Goal: Navigation & Orientation: Find specific page/section

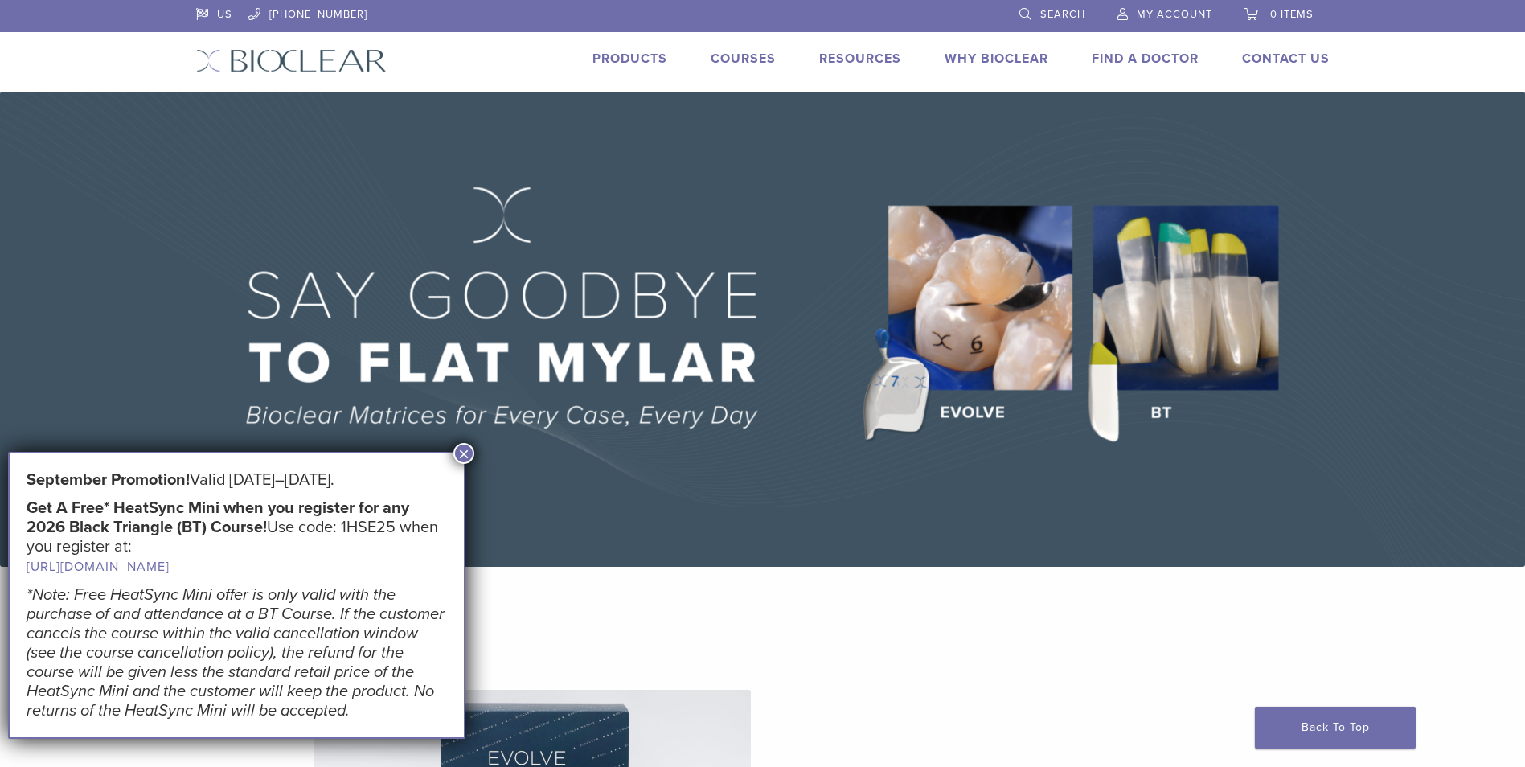
click at [458, 453] on button "×" at bounding box center [464, 453] width 21 height 21
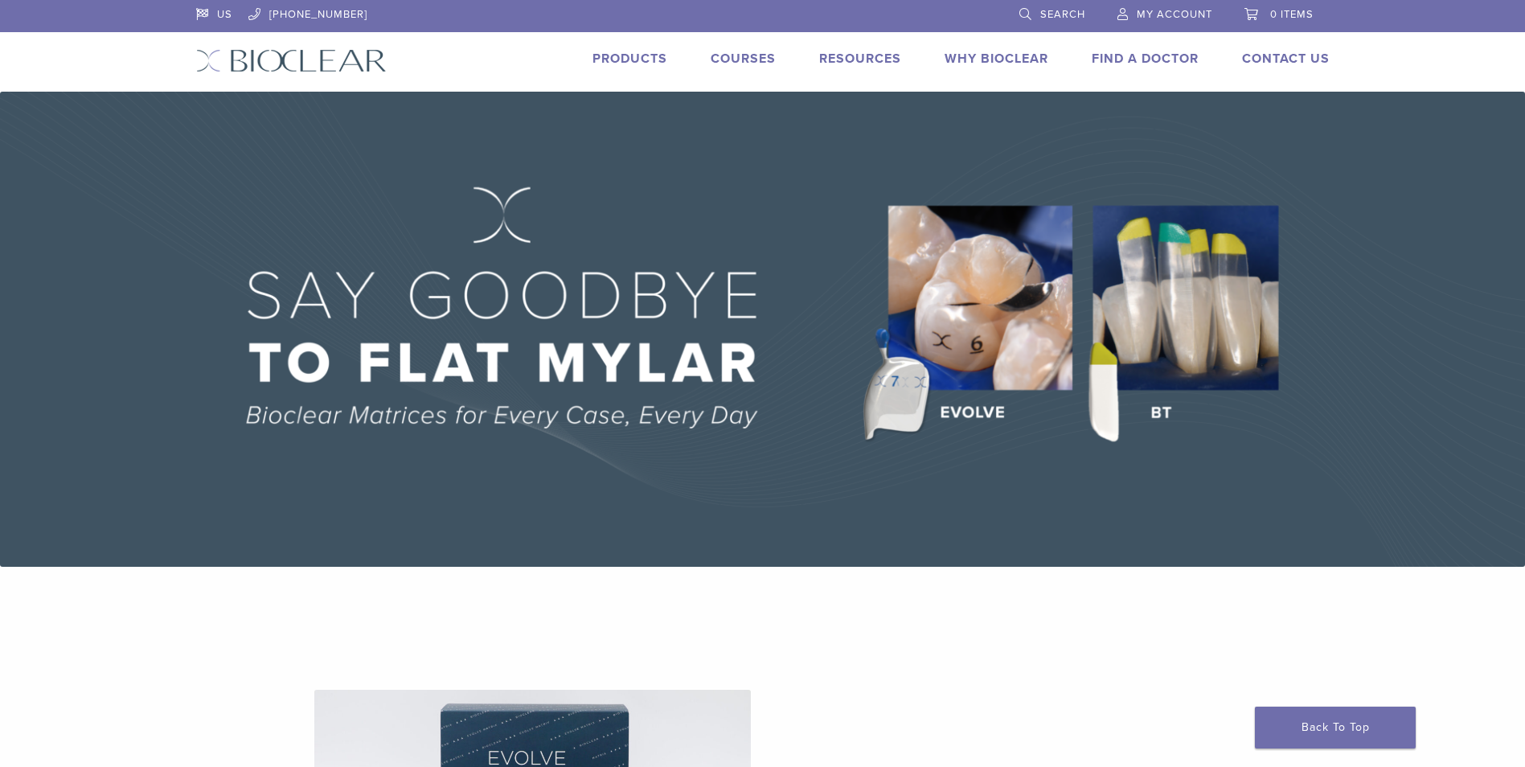
click at [621, 58] on link "Products" at bounding box center [630, 59] width 75 height 16
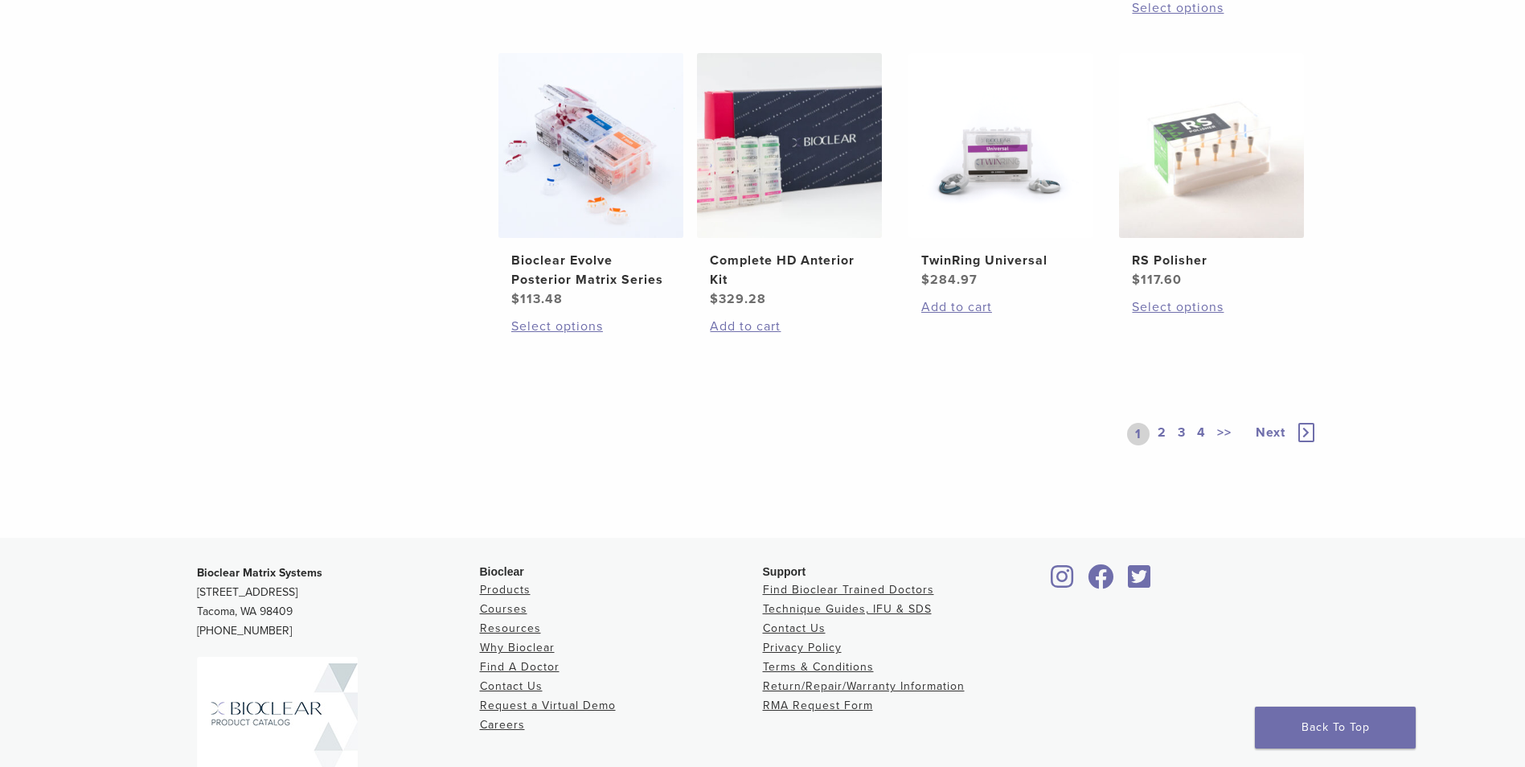
scroll to position [1396, 0]
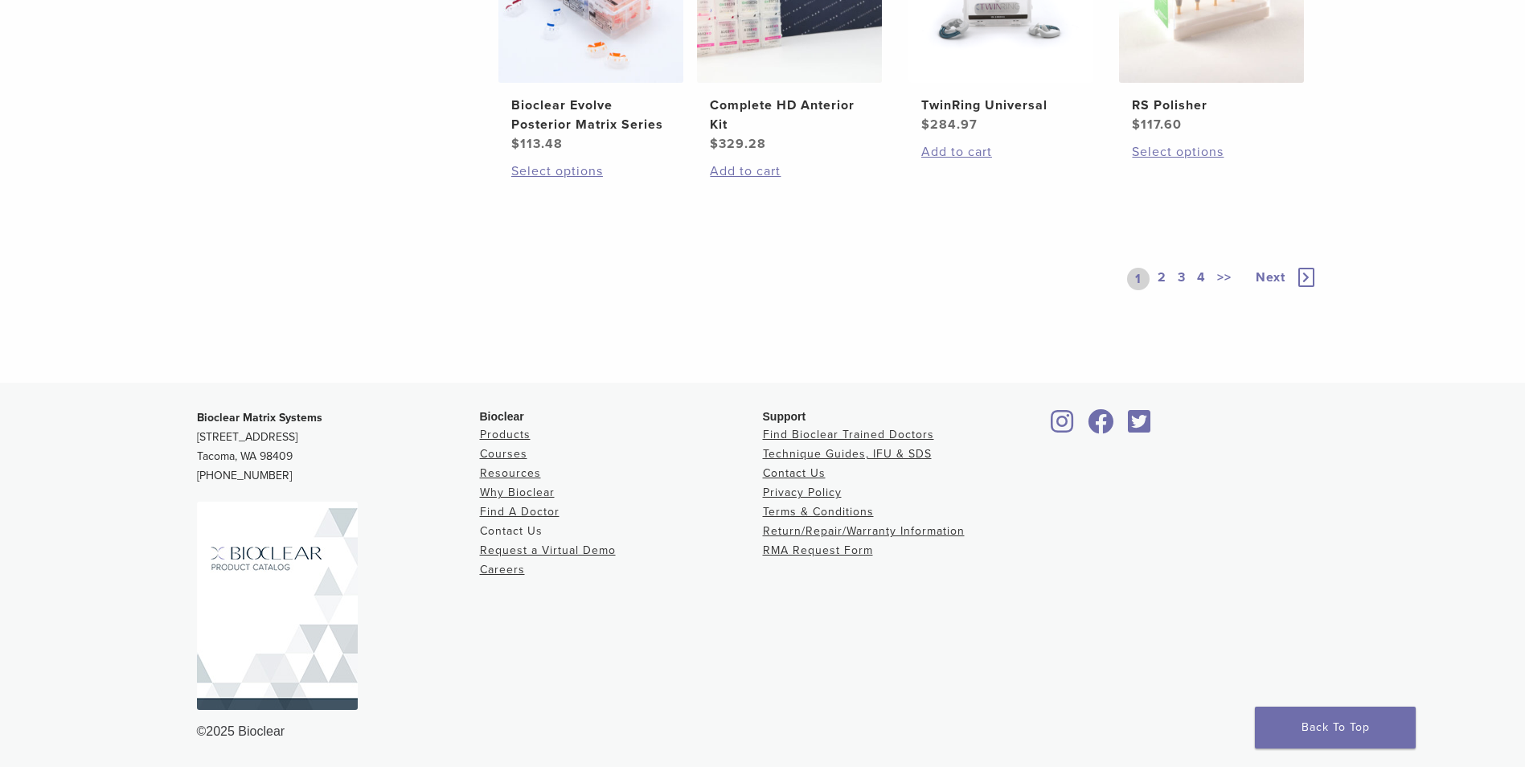
click at [529, 532] on link "Contact Us" at bounding box center [511, 531] width 63 height 14
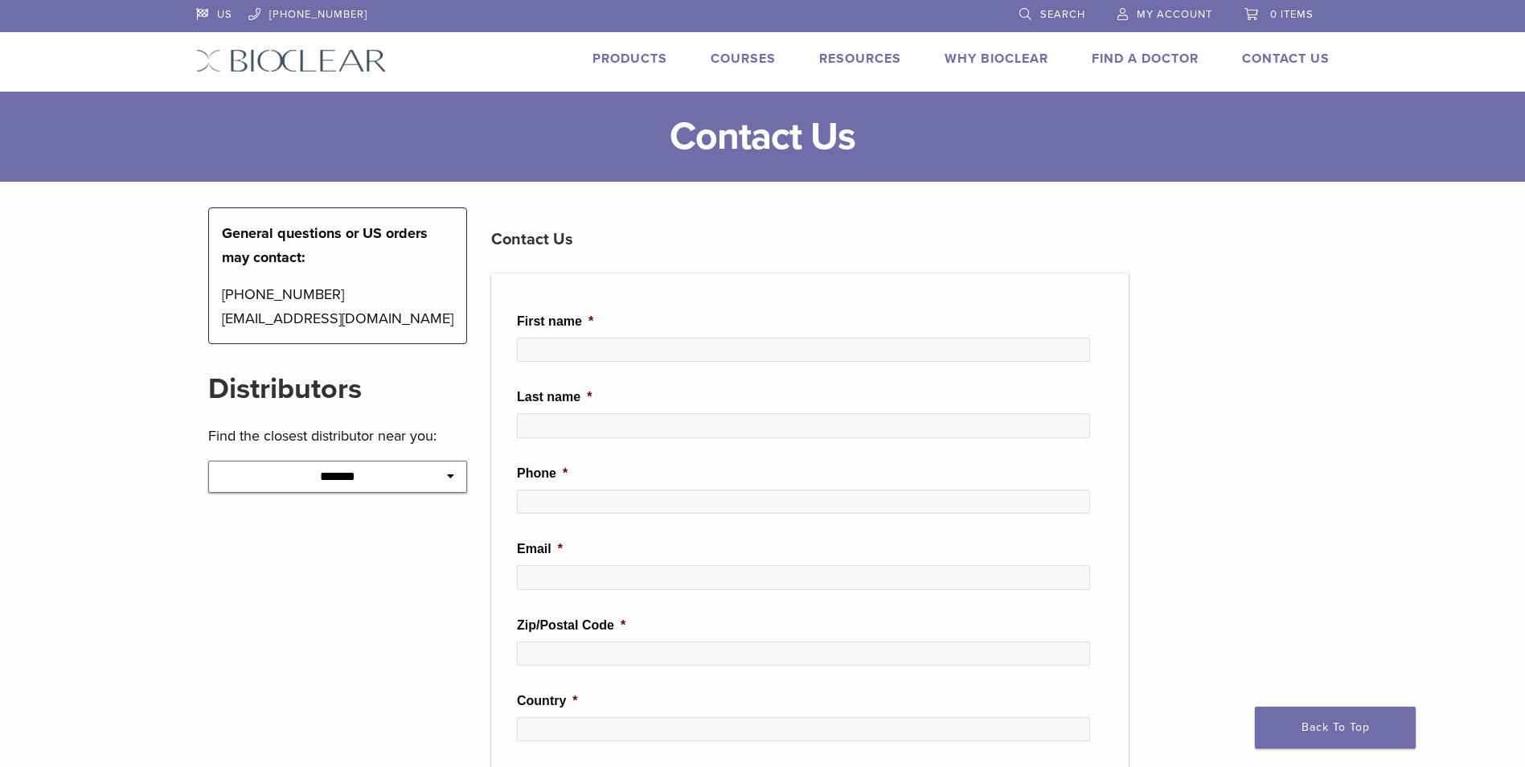
click at [747, 61] on link "Courses" at bounding box center [743, 59] width 65 height 16
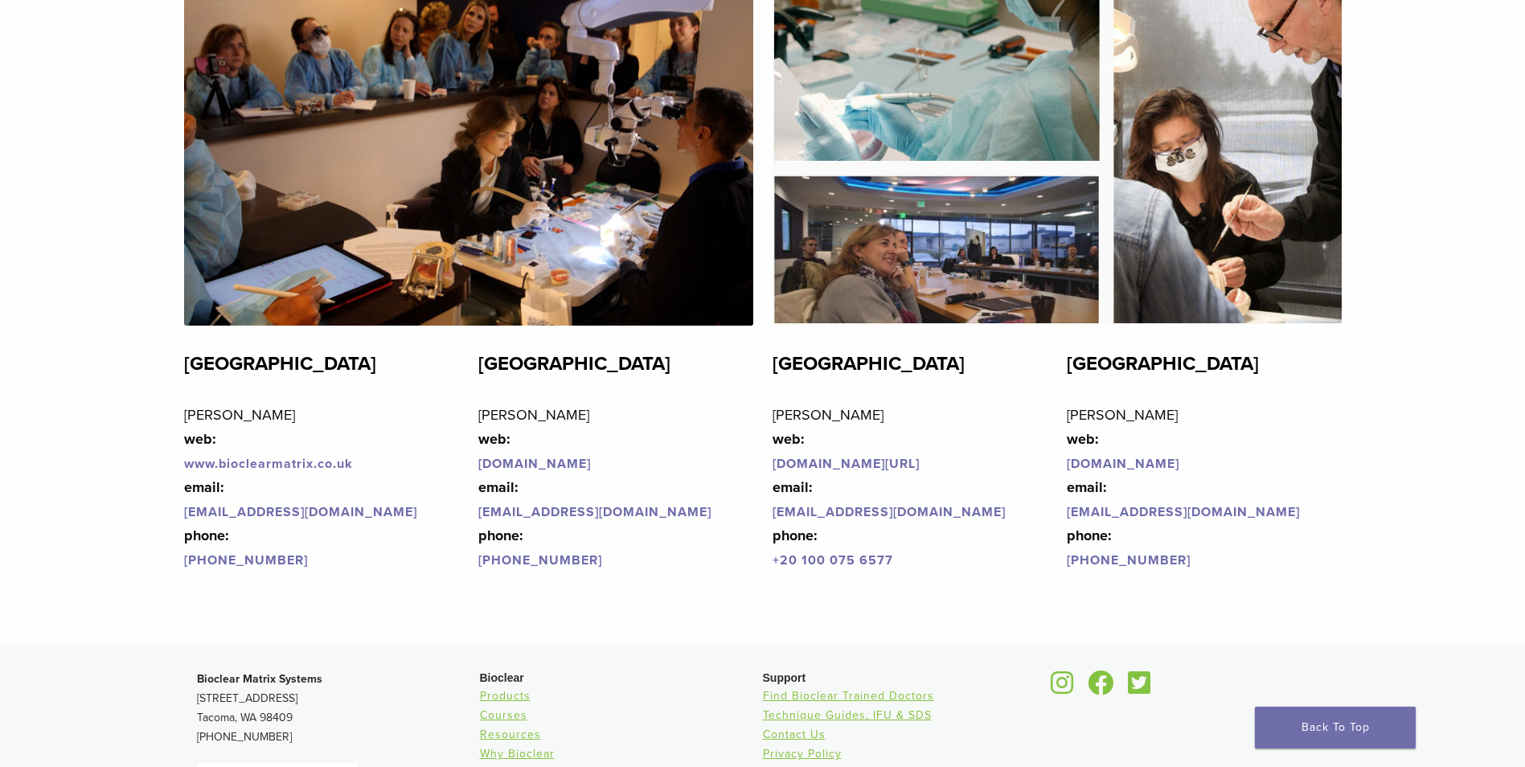
scroll to position [3730, 0]
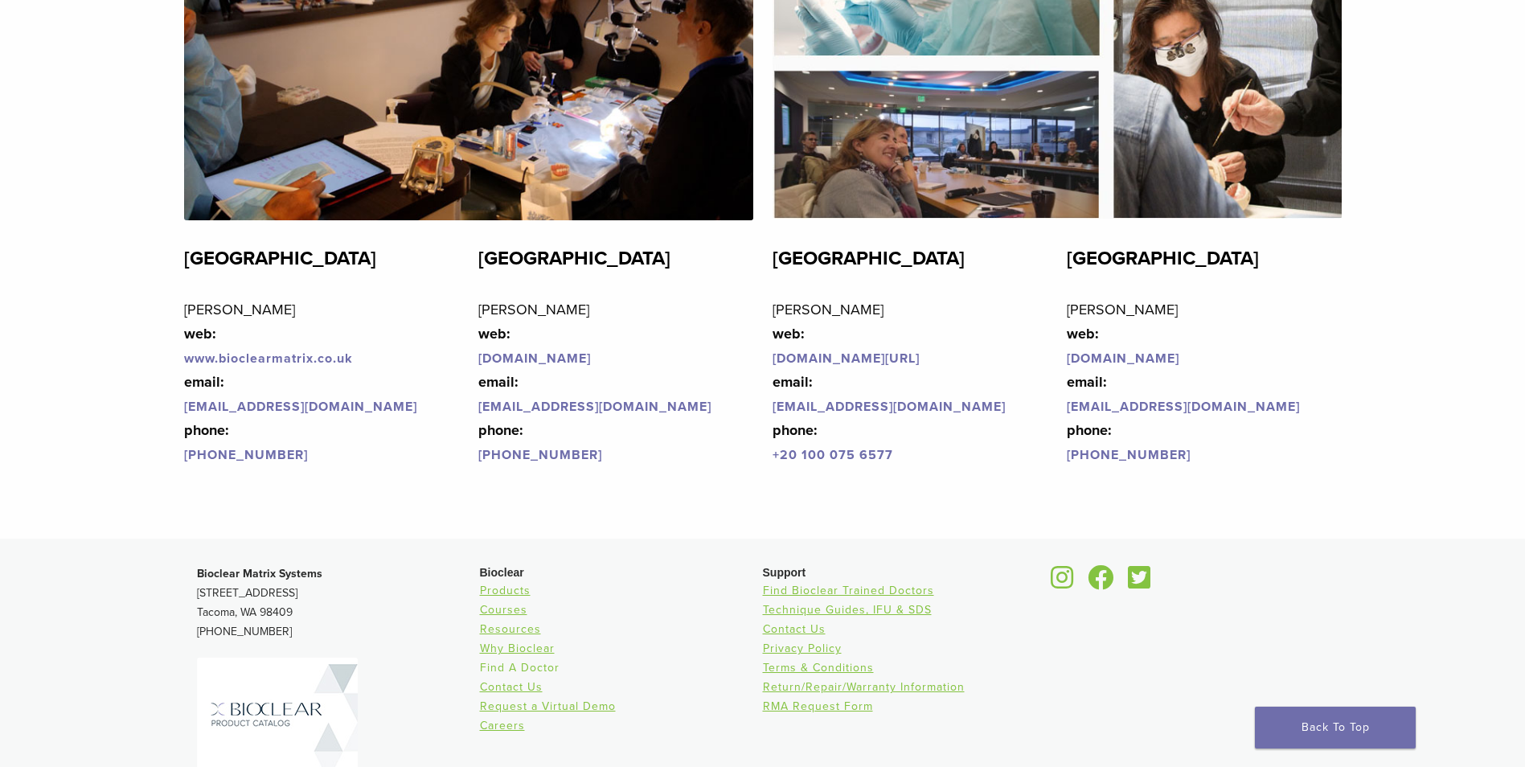
click at [504, 672] on link "Find A Doctor" at bounding box center [520, 668] width 80 height 14
